Goal: Obtain resource: Download file/media

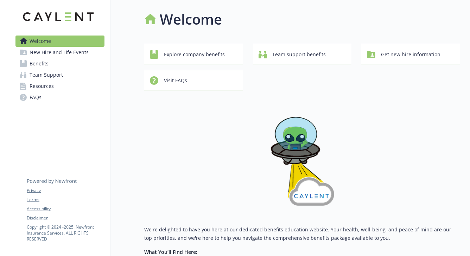
click at [68, 65] on link "Benefits" at bounding box center [59, 63] width 89 height 11
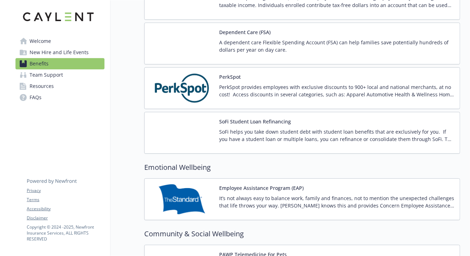
scroll to position [1046, 0]
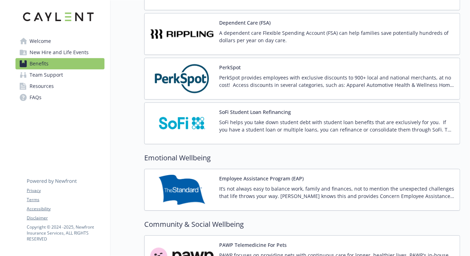
click at [237, 75] on p "PerkSpot provides employees with exclusive discounts to 900+ local and national…" at bounding box center [336, 81] width 235 height 15
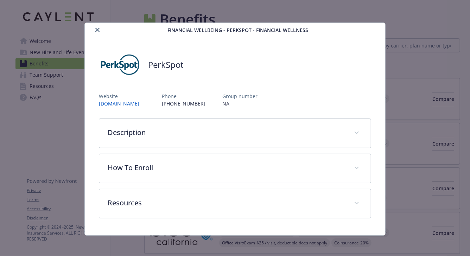
scroll to position [1046, 0]
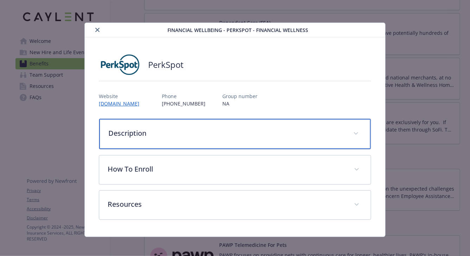
click at [148, 138] on p "Description" at bounding box center [226, 133] width 236 height 11
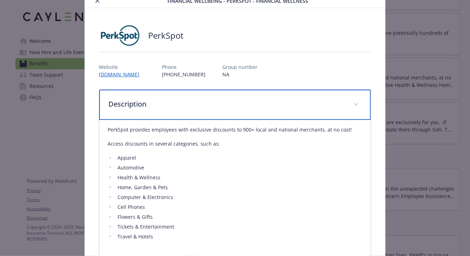
scroll to position [29, 0]
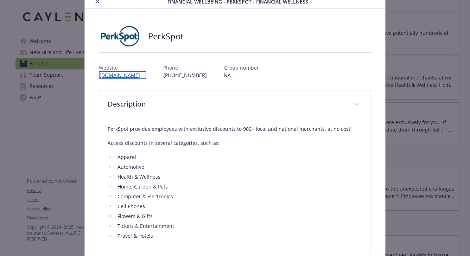
click at [137, 73] on link "[DOMAIN_NAME]" at bounding box center [123, 75] width 48 height 8
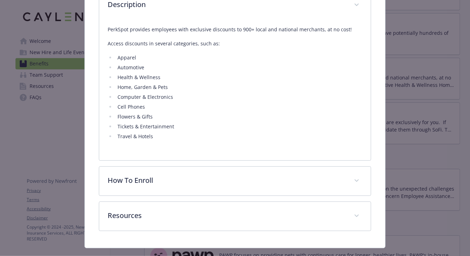
scroll to position [142, 0]
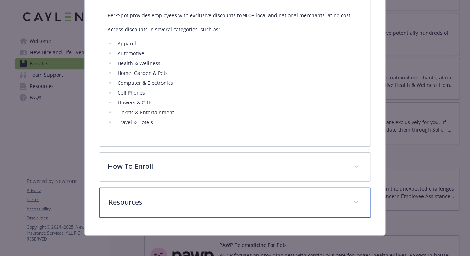
click at [160, 203] on p "Resources" at bounding box center [226, 202] width 236 height 11
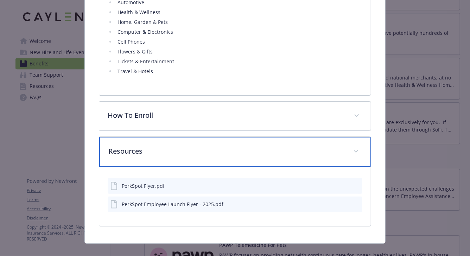
scroll to position [194, 0]
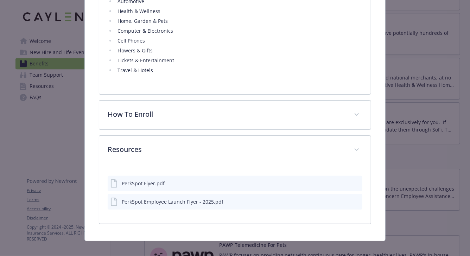
click at [344, 184] on icon "download file" at bounding box center [344, 183] width 6 height 6
